Goal: Check status: Check status

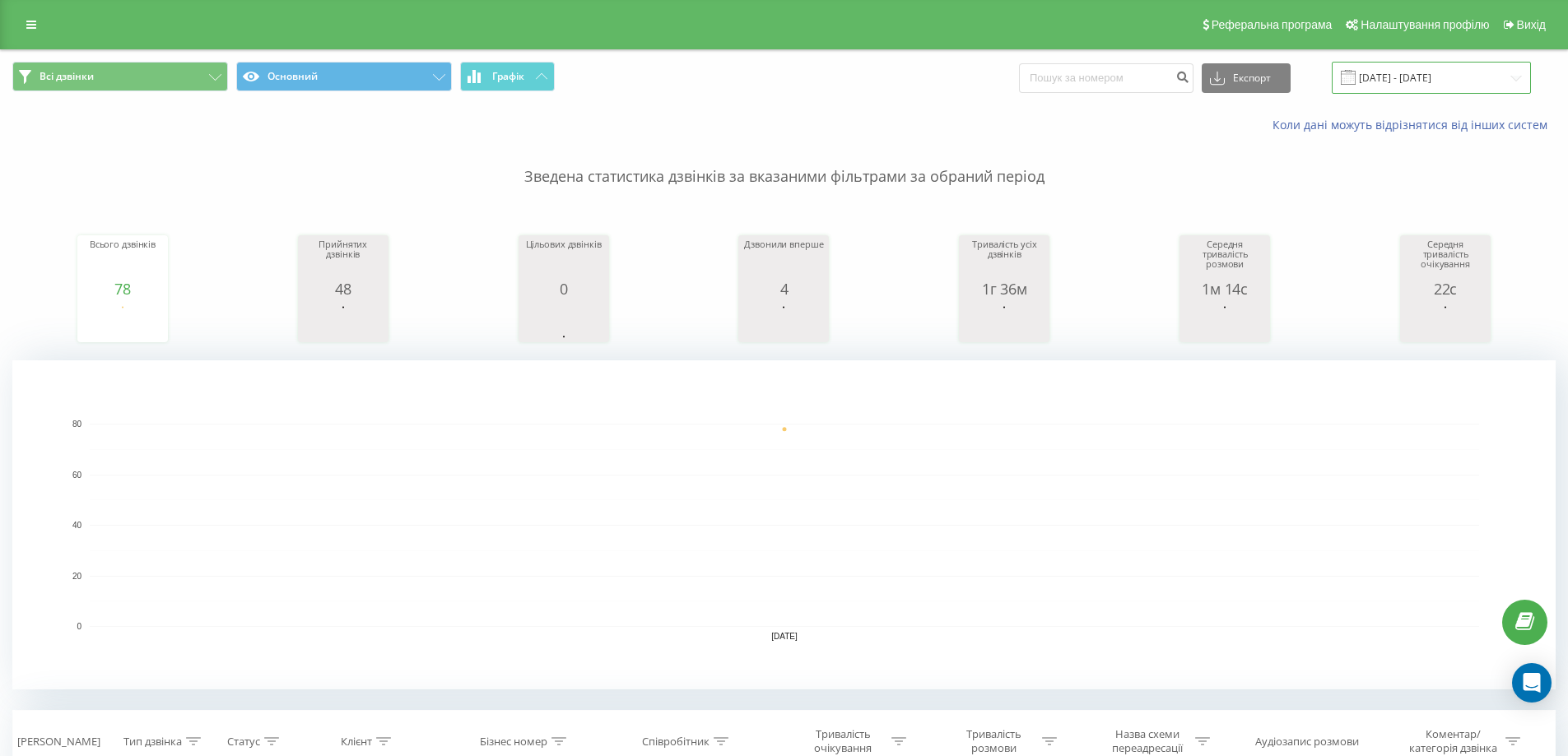
click at [1423, 73] on input "[DATE] - [DATE]" at bounding box center [1431, 77] width 199 height 32
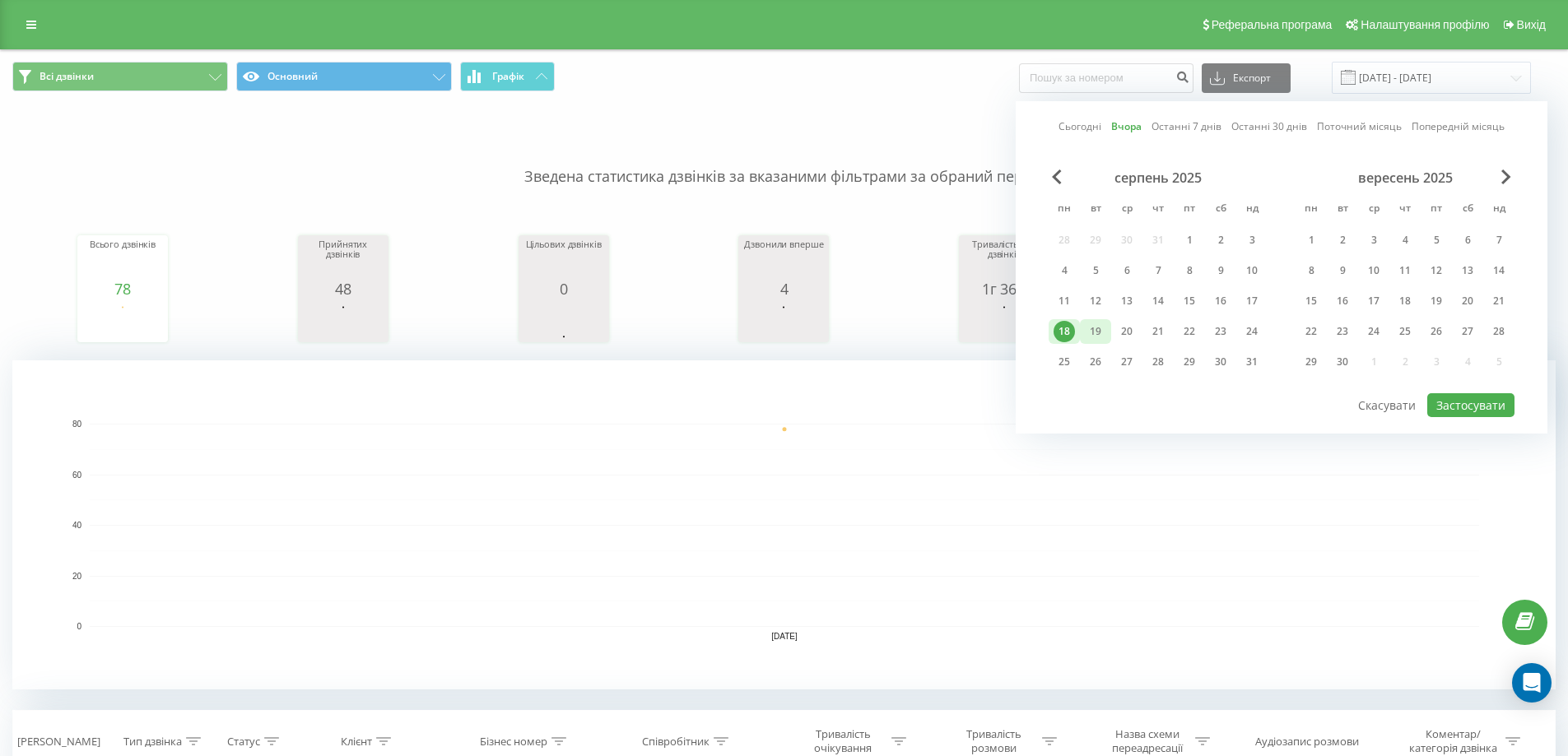
click at [1097, 328] on div "19" at bounding box center [1095, 331] width 21 height 21
drag, startPoint x: 1491, startPoint y: 399, endPoint x: 1435, endPoint y: 375, distance: 60.9
click at [1490, 399] on button "Застосувати" at bounding box center [1470, 405] width 87 height 24
type input "[DATE] - [DATE]"
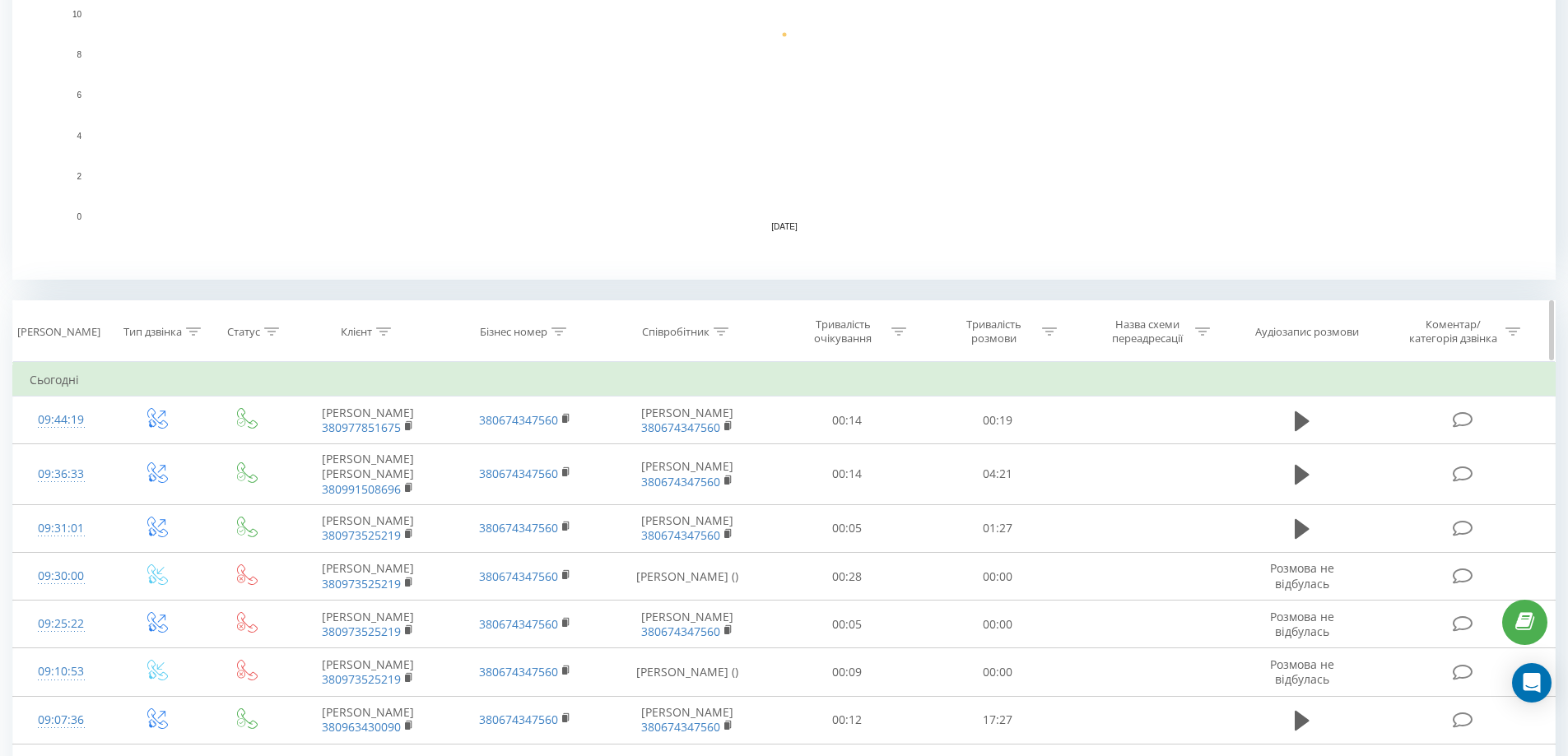
scroll to position [412, 0]
click at [199, 328] on icon at bounding box center [193, 329] width 15 height 8
click at [162, 449] on div "Введіть значення" at bounding box center [147, 449] width 117 height 13
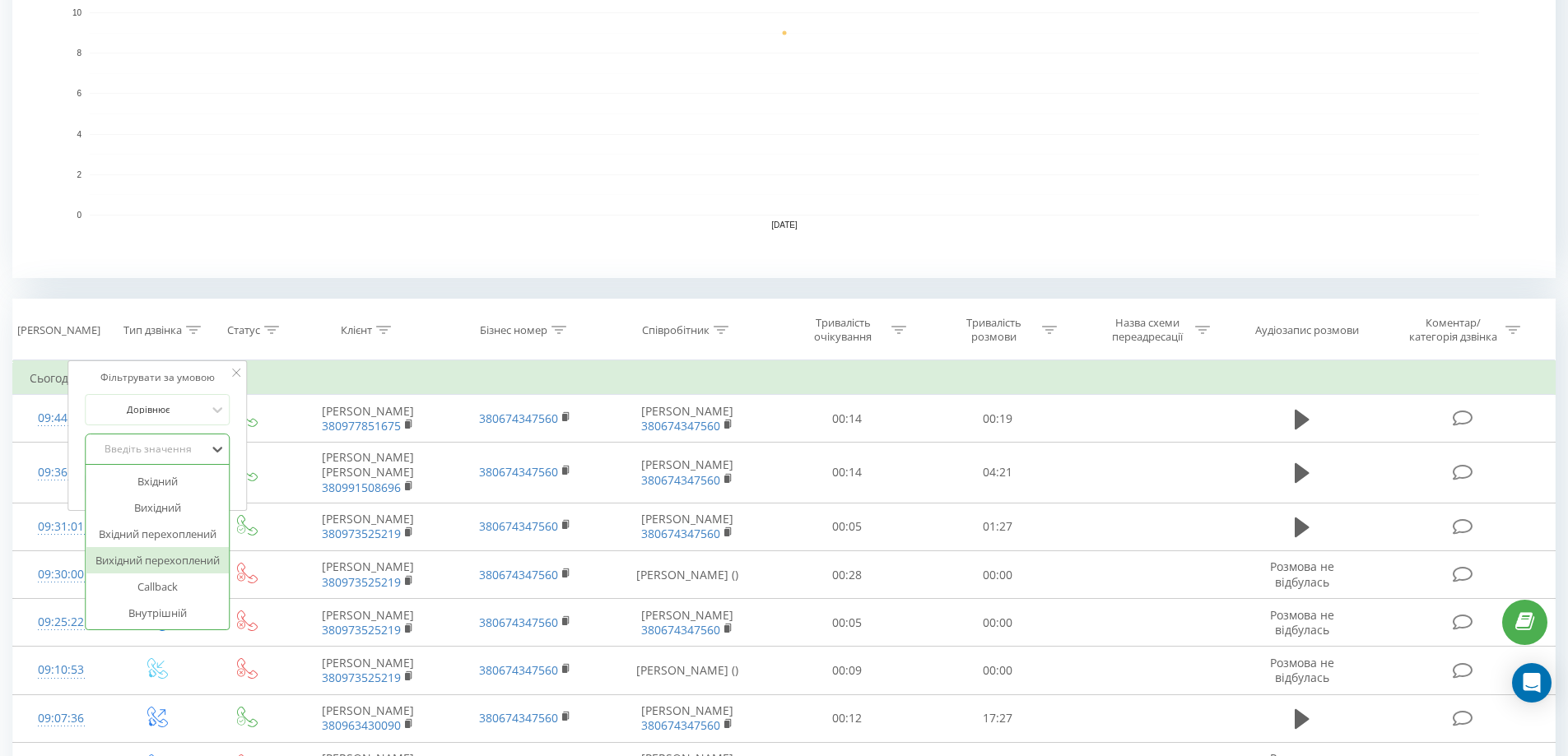
click at [157, 553] on div "Вихідний перехоплений" at bounding box center [157, 560] width 143 height 26
click at [190, 478] on span "OK" at bounding box center [192, 482] width 46 height 25
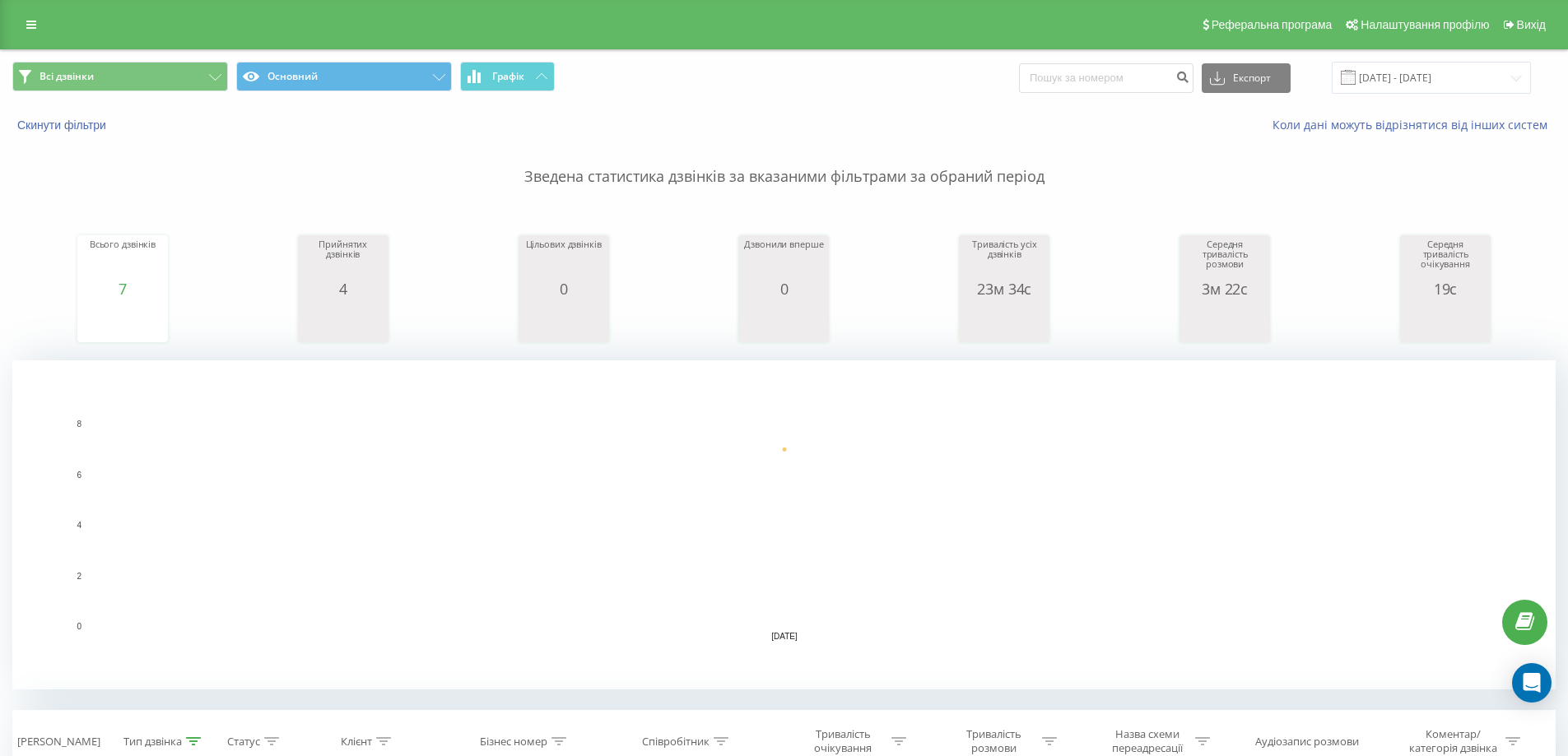
scroll to position [329, 0]
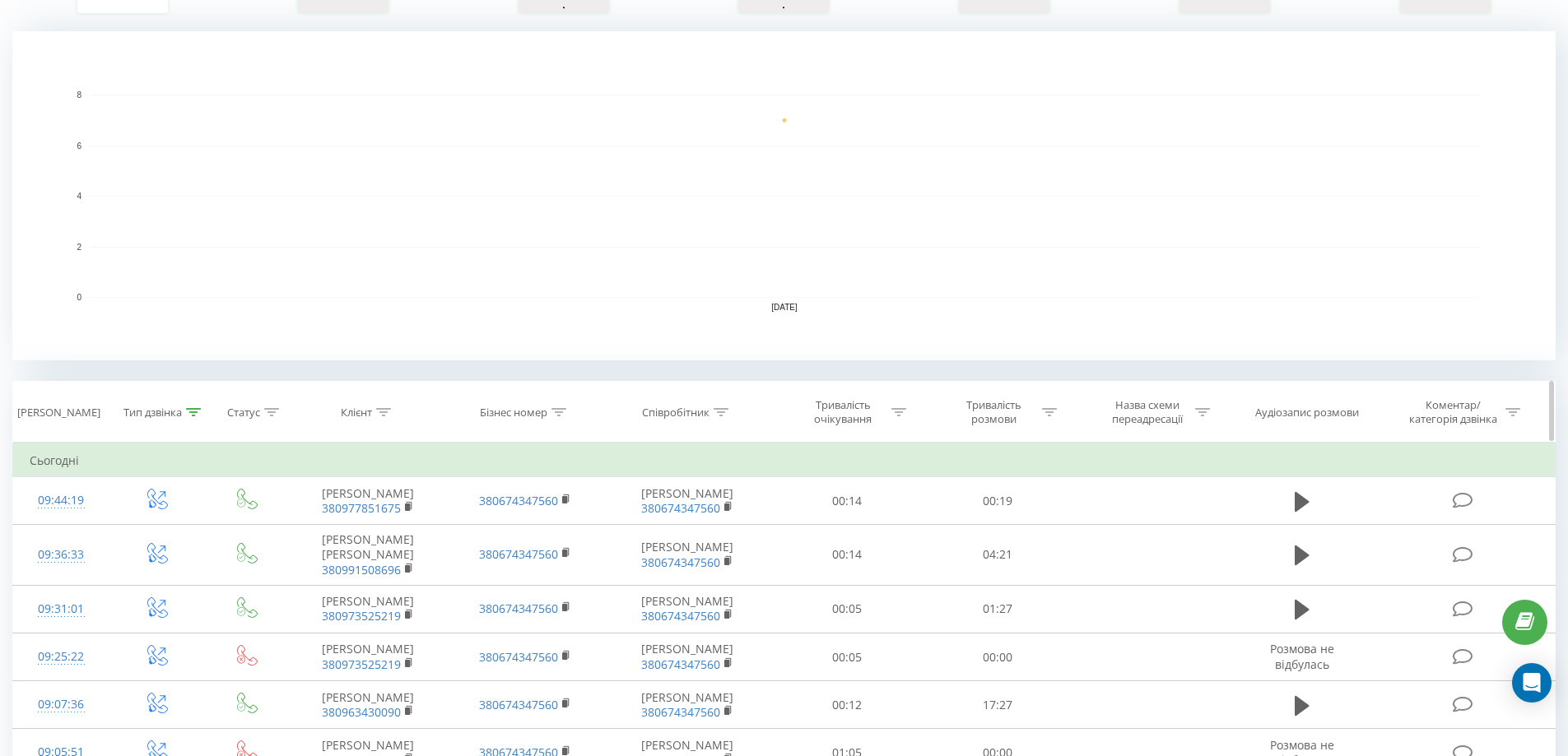
click at [189, 409] on icon at bounding box center [194, 412] width 15 height 8
click at [126, 561] on button "Скасувати" at bounding box center [119, 566] width 70 height 21
